Goal: Check status: Check status

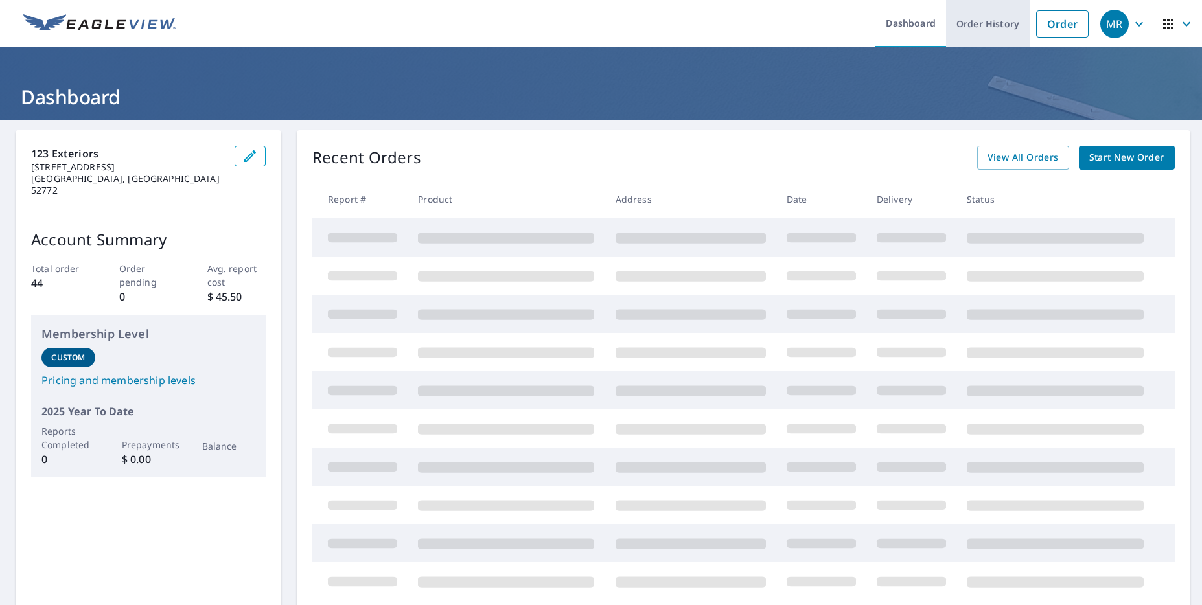
click at [975, 21] on link "Order History" at bounding box center [988, 23] width 84 height 47
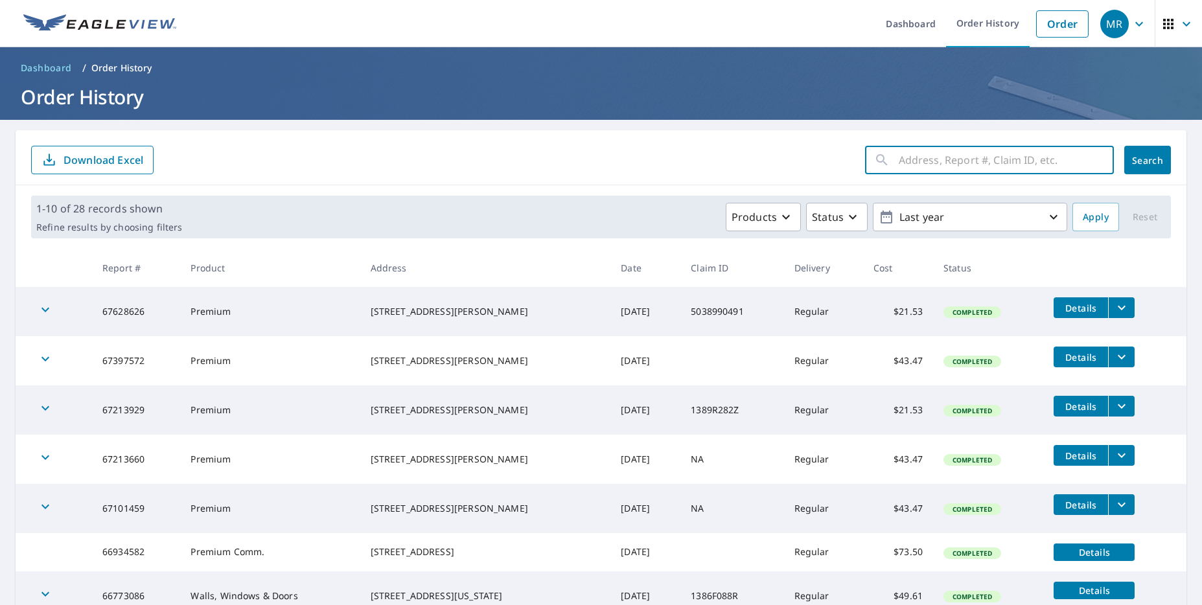
click at [919, 165] on input "text" at bounding box center [1006, 160] width 215 height 36
type input "529 alexandria dr"
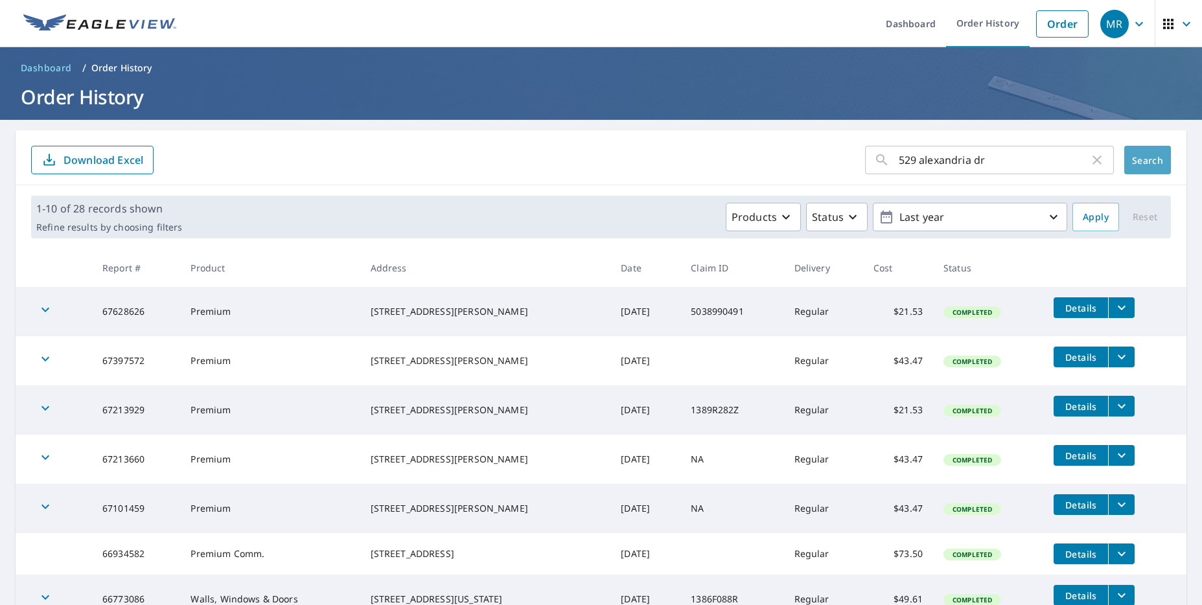
click at [1135, 155] on span "Search" at bounding box center [1148, 160] width 26 height 12
